Goal: Communication & Community: Answer question/provide support

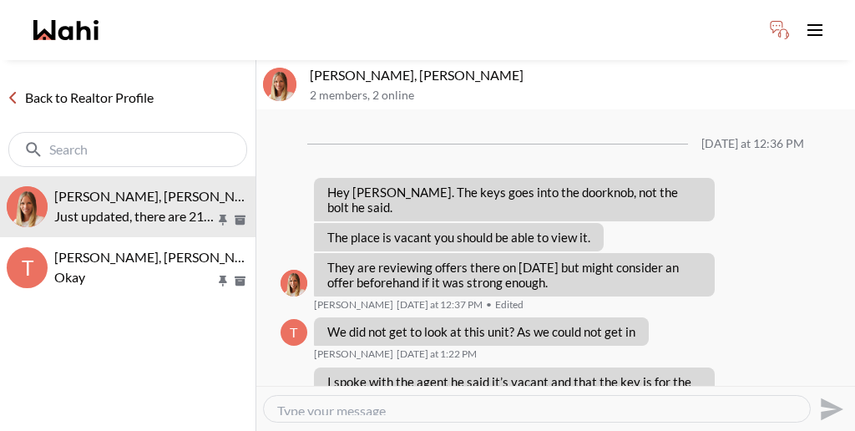
scroll to position [1298, 0]
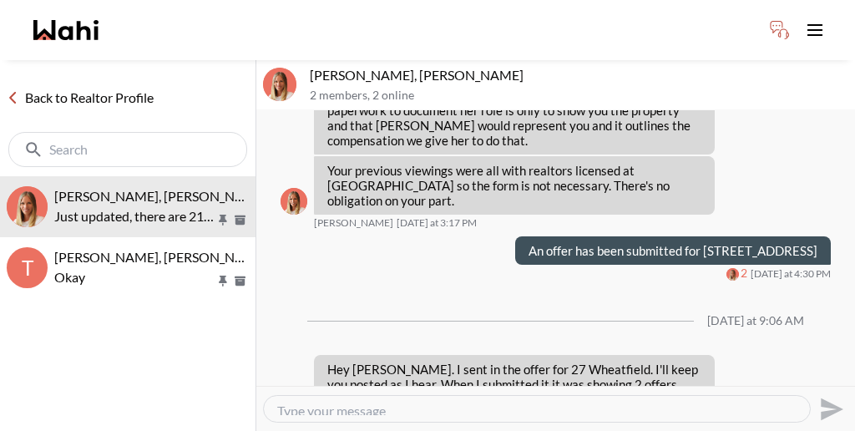
click at [81, 87] on link "Back to Realtor Profile" at bounding box center [80, 98] width 160 height 22
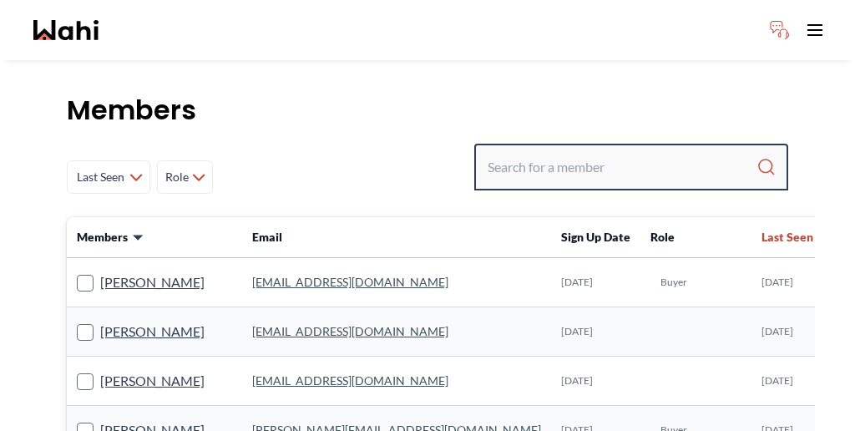
click at [626, 152] on input "Search input" at bounding box center [622, 167] width 269 height 30
paste input "Agnes sonia Mukamusoni"
type input "Agnes sonia Mukamusoni"
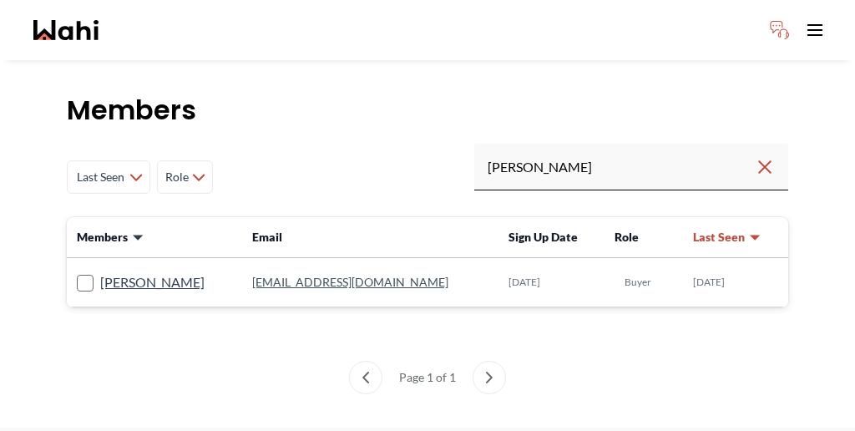
click at [345, 275] on link "soniamonika@hotmail.com" at bounding box center [350, 282] width 196 height 14
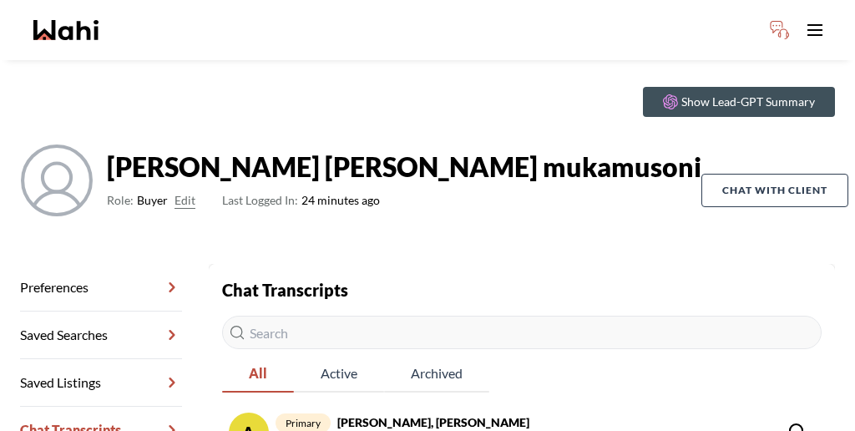
scroll to position [80, 0]
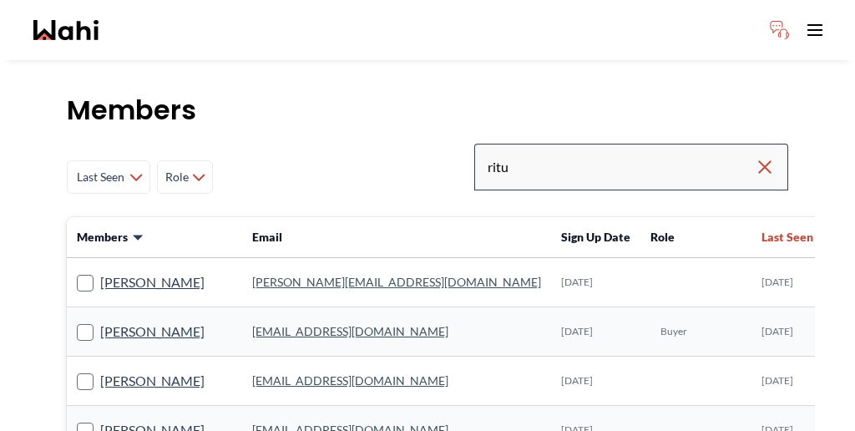
type input "ritu"
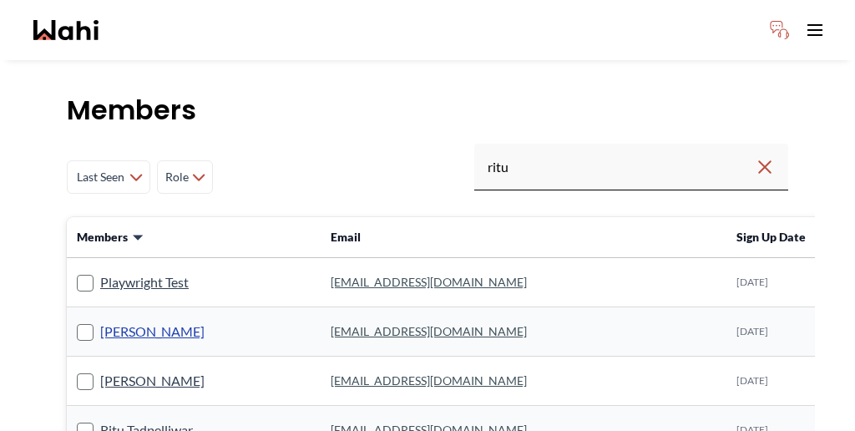
click at [100, 321] on link "Ritu Gill" at bounding box center [152, 332] width 104 height 22
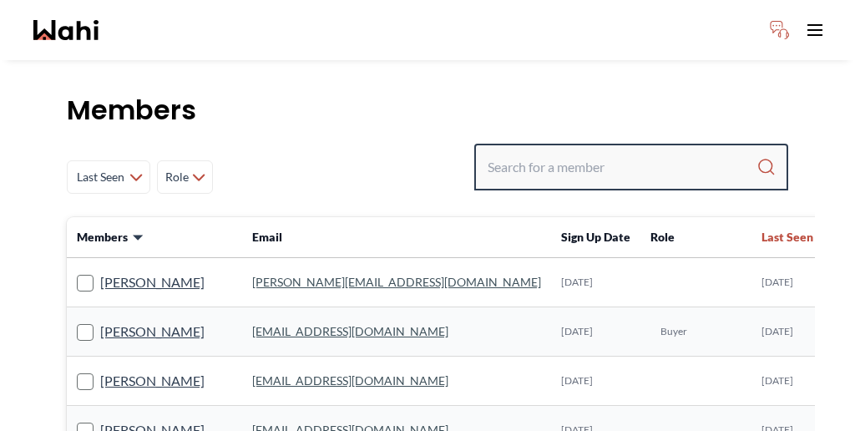
click at [619, 152] on input "Search input" at bounding box center [622, 167] width 269 height 30
type input "[PERSON_NAME]"
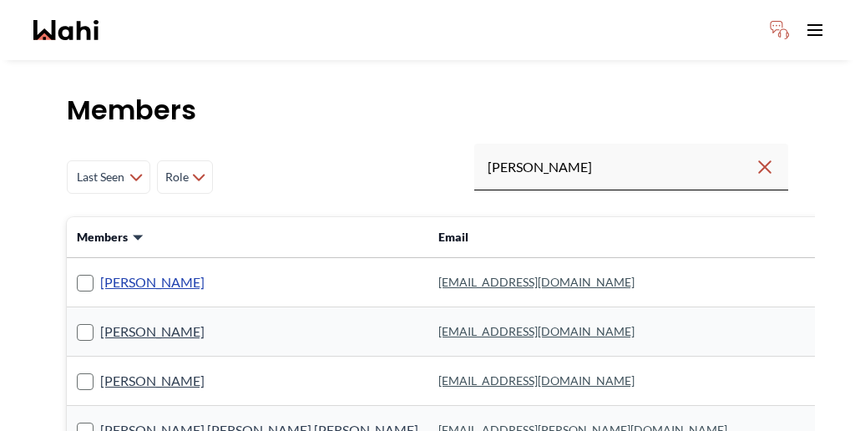
click at [125, 271] on link "[PERSON_NAME]" at bounding box center [152, 282] width 104 height 22
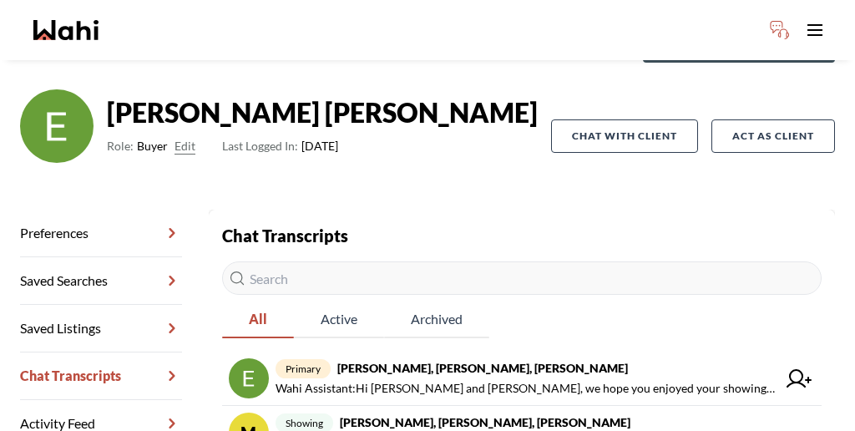
scroll to position [137, 0]
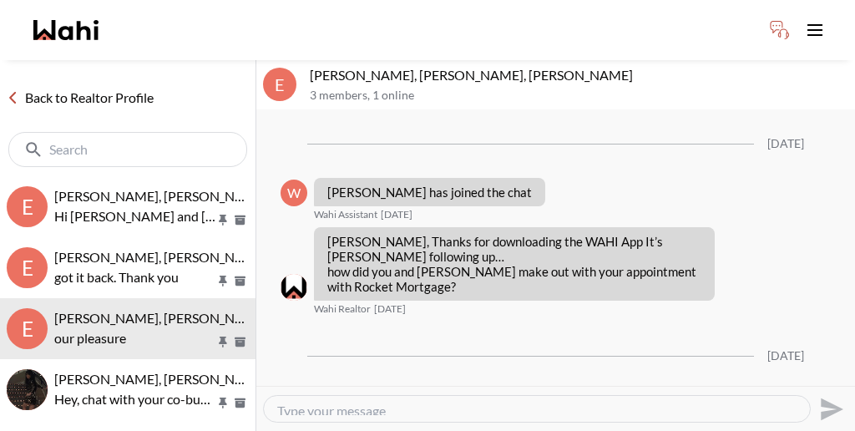
scroll to position [1647, 0]
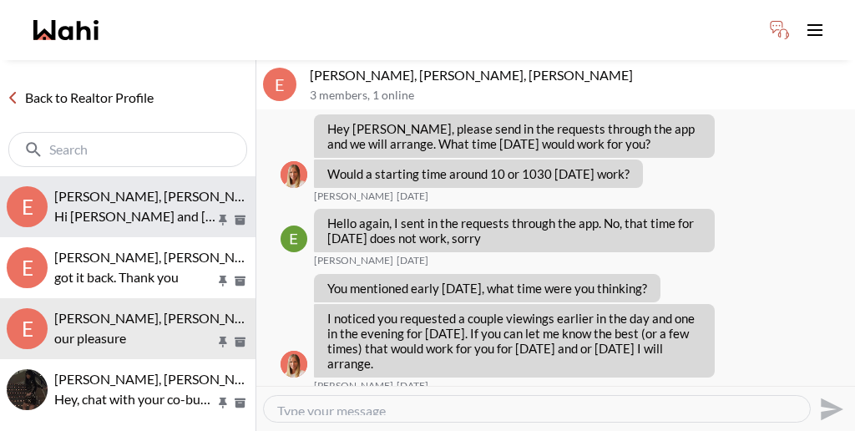
click at [104, 188] on span "[PERSON_NAME], [PERSON_NAME], [PERSON_NAME]" at bounding box center [215, 196] width 323 height 16
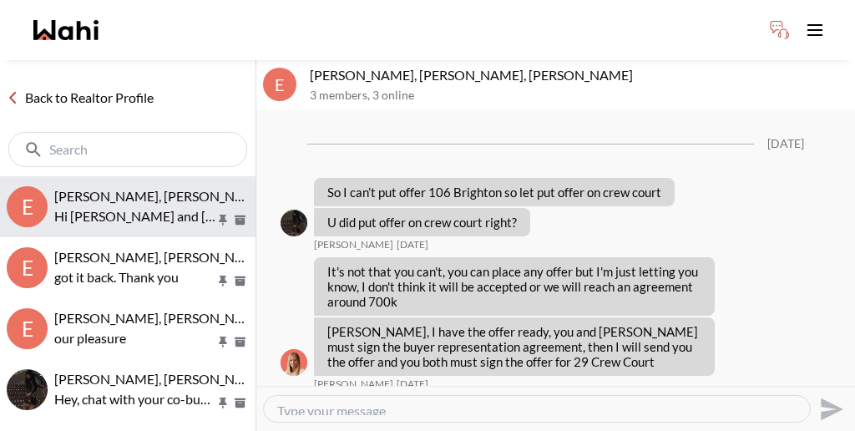
scroll to position [1209, 0]
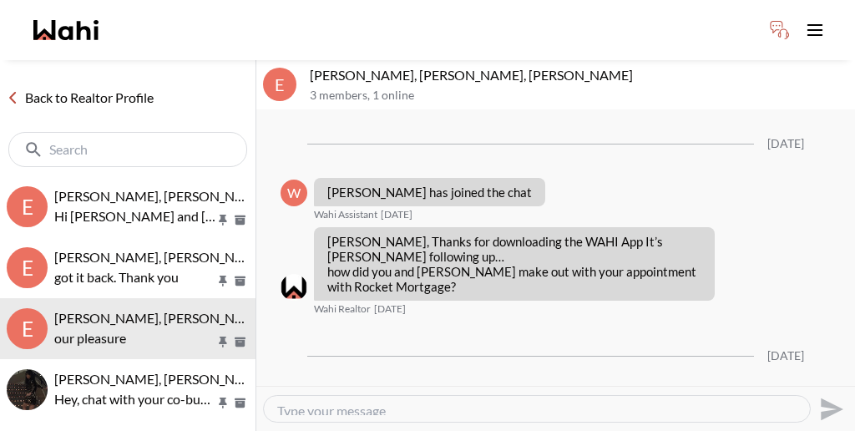
scroll to position [1647, 0]
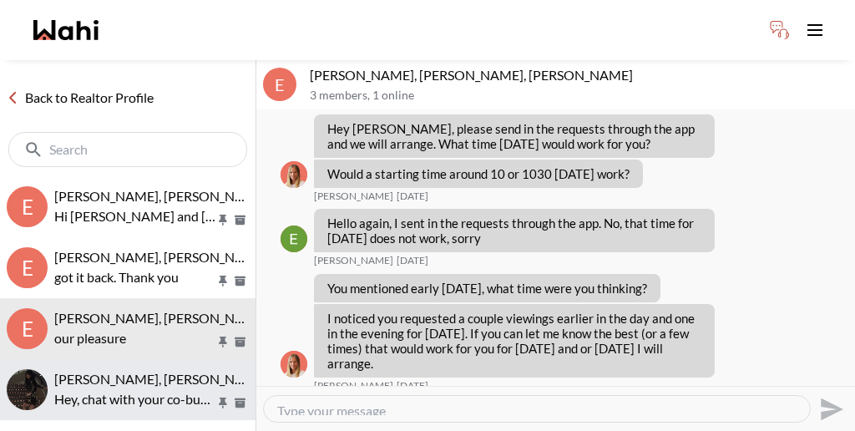
click at [112, 371] on span "[PERSON_NAME], [PERSON_NAME]" at bounding box center [161, 379] width 214 height 16
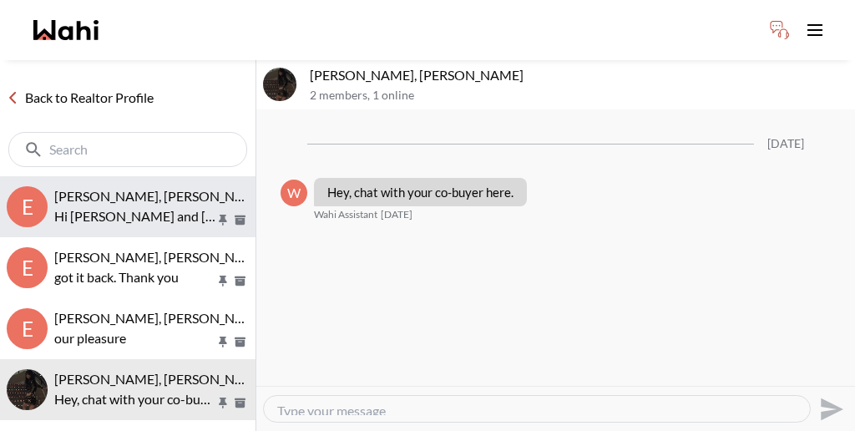
click at [152, 206] on p "Hi [PERSON_NAME] and [PERSON_NAME], we hope you enjoyed your showings! Did the …" at bounding box center [134, 216] width 161 height 20
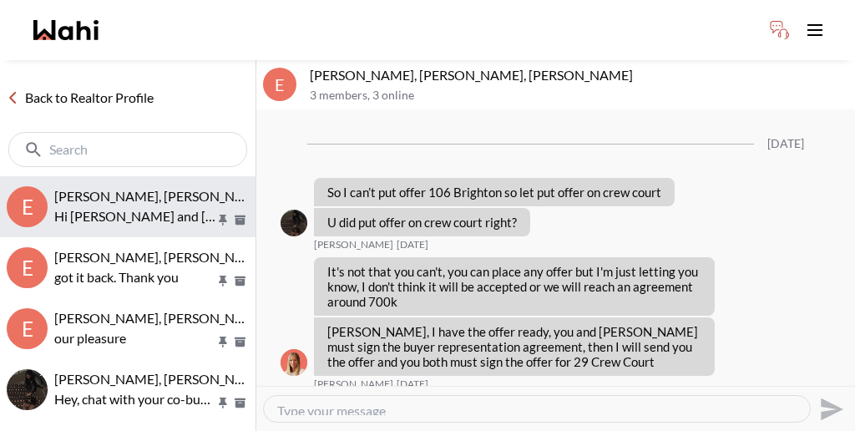
scroll to position [1209, 0]
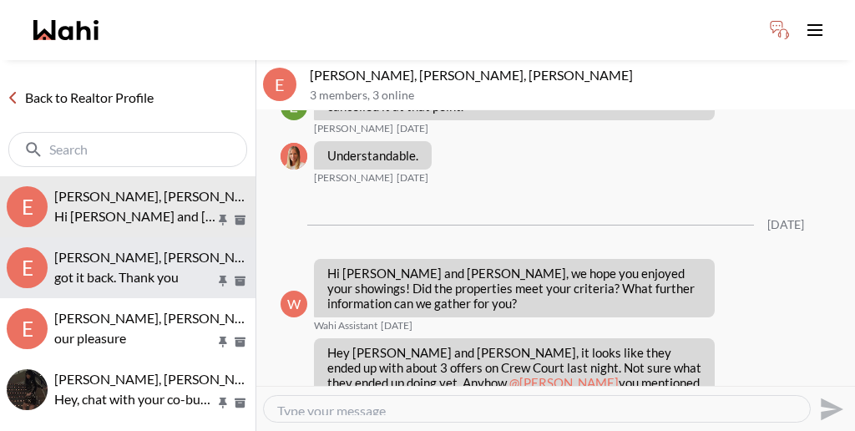
click at [152, 249] on span "[PERSON_NAME], [PERSON_NAME], [PERSON_NAME]" at bounding box center [215, 257] width 323 height 16
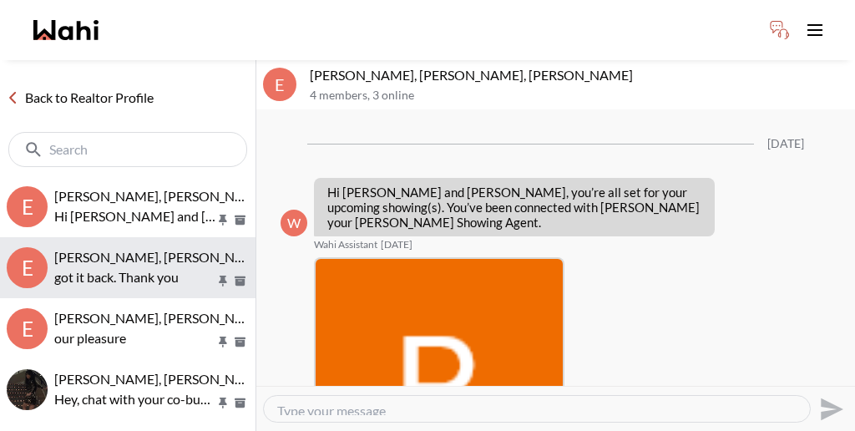
scroll to position [1367, 0]
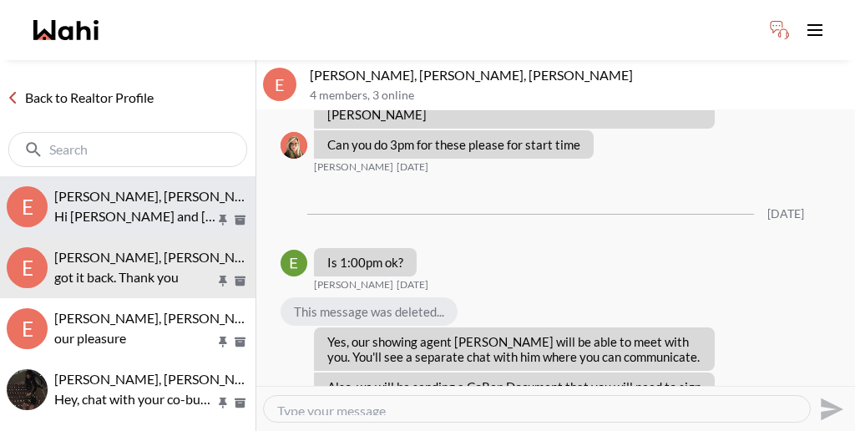
click at [159, 206] on p "Hi [PERSON_NAME] and [PERSON_NAME], we hope you enjoyed your showings! Did the …" at bounding box center [134, 216] width 161 height 20
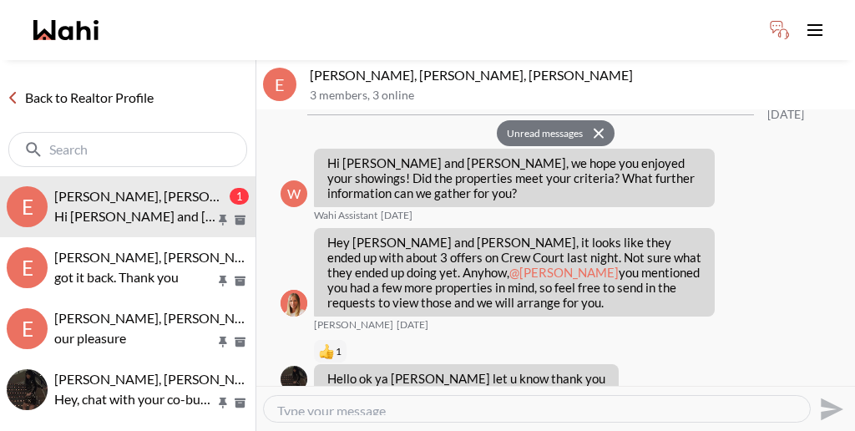
scroll to position [1534, 0]
